Goal: Task Accomplishment & Management: Use online tool/utility

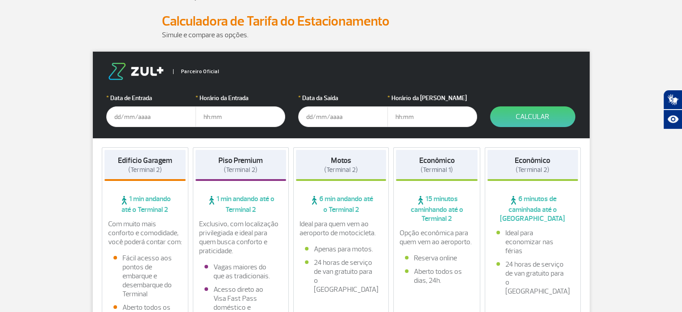
scroll to position [135, 0]
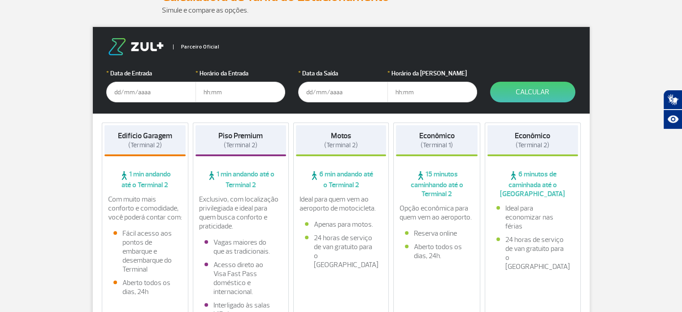
click at [151, 87] on input "text" at bounding box center [151, 92] width 90 height 21
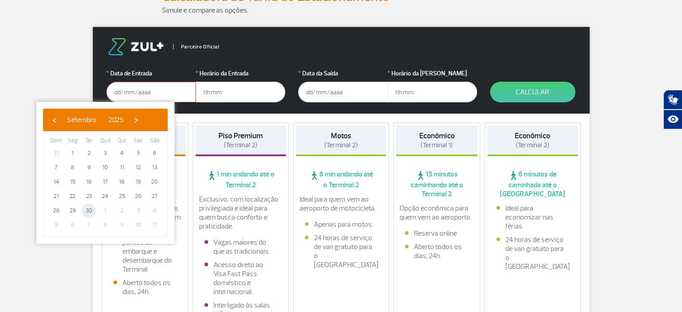
click at [88, 208] on span "30" at bounding box center [89, 210] width 14 height 14
type input "[DATE]"
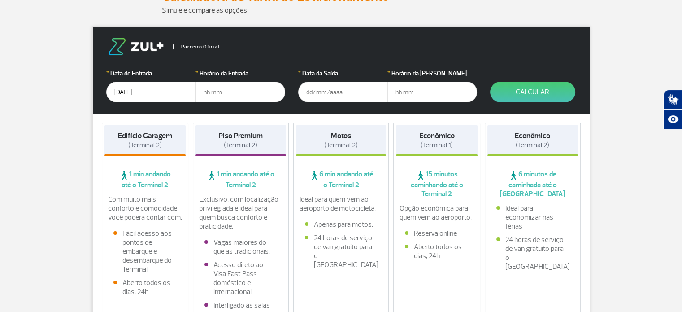
click at [235, 86] on input "text" at bounding box center [240, 92] width 90 height 21
type input "11:00"
click at [351, 94] on input "text" at bounding box center [343, 92] width 90 height 21
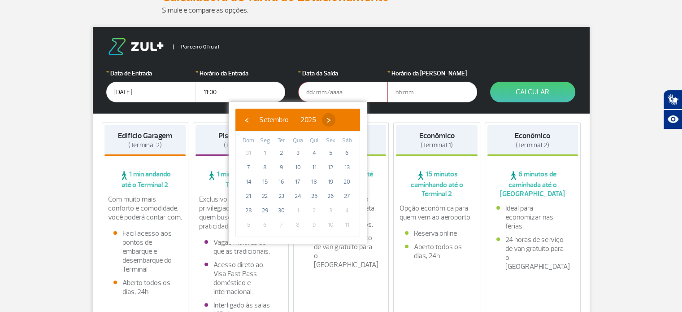
click at [335, 124] on span "›" at bounding box center [328, 119] width 13 height 13
click at [331, 155] on span "3" at bounding box center [330, 153] width 14 height 14
type input "[DATE]"
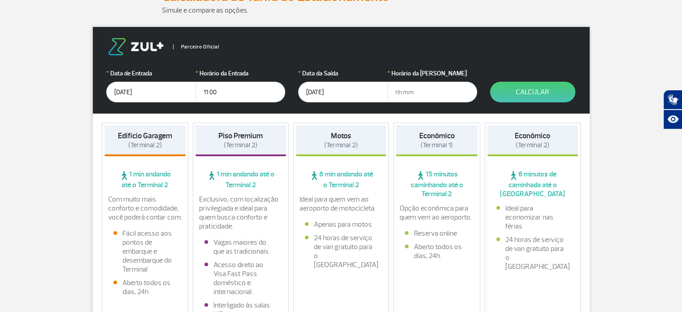
click at [397, 89] on input "text" at bounding box center [432, 92] width 90 height 21
type input "14:00"
click at [532, 95] on button "Calcular" at bounding box center [532, 92] width 85 height 21
